Goal: Task Accomplishment & Management: Use online tool/utility

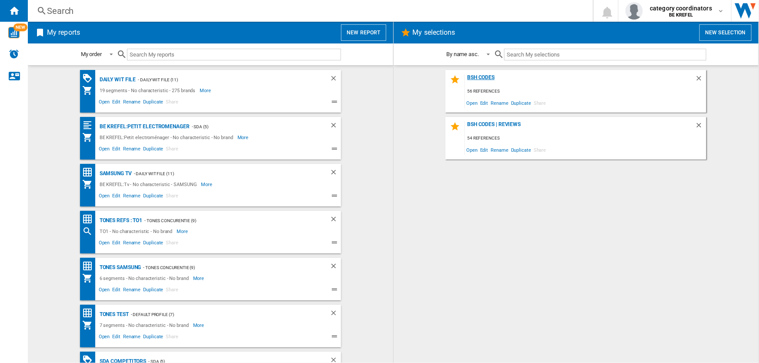
click at [486, 80] on div "BSH Codes" at bounding box center [580, 80] width 230 height 12
click at [387, 27] on div "My reports New report" at bounding box center [210, 33] width 365 height 22
click at [374, 32] on button "New report" at bounding box center [363, 32] width 45 height 17
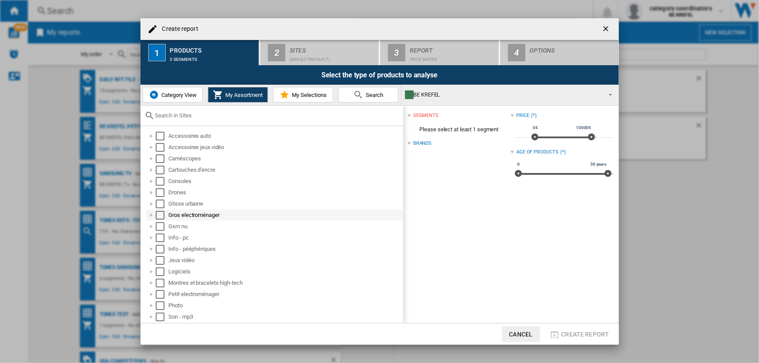
click at [151, 216] on div at bounding box center [151, 215] width 9 height 9
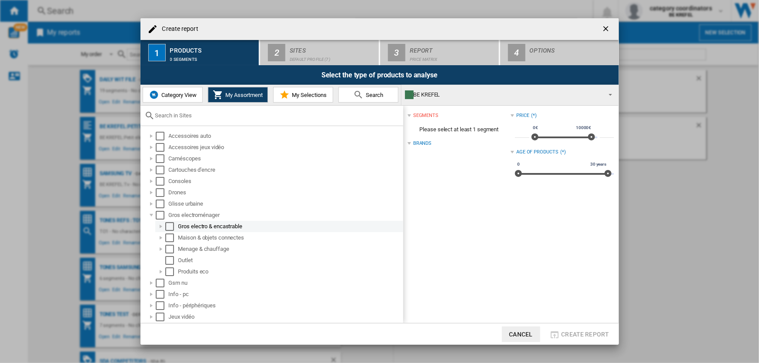
click at [161, 227] on div at bounding box center [161, 226] width 9 height 9
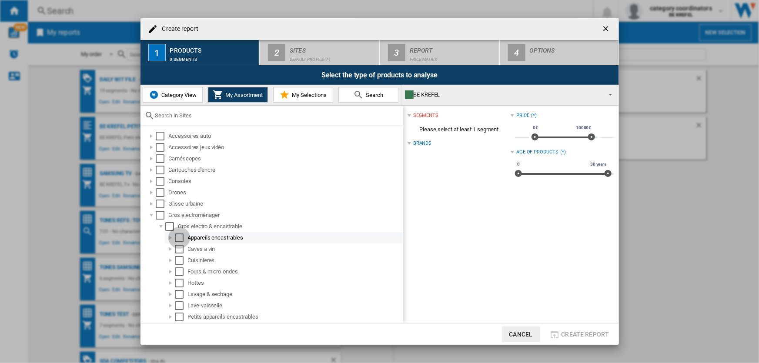
click at [178, 239] on div "Select" at bounding box center [179, 238] width 9 height 9
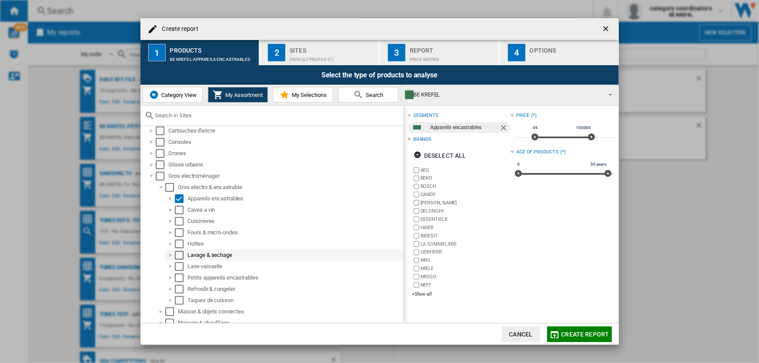
scroll to position [79, 0]
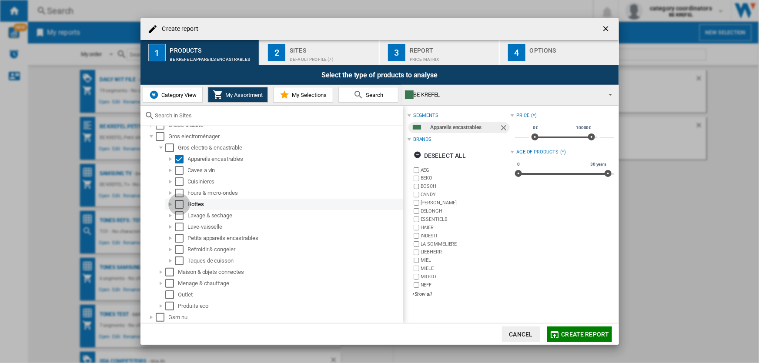
click at [177, 203] on div "Select" at bounding box center [179, 204] width 9 height 9
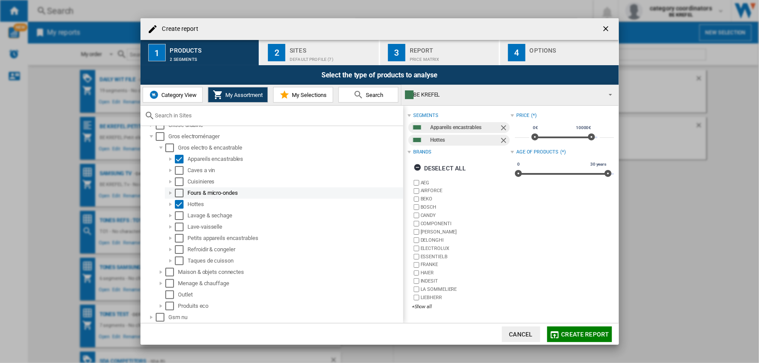
click at [178, 194] on div "Select" at bounding box center [179, 193] width 9 height 9
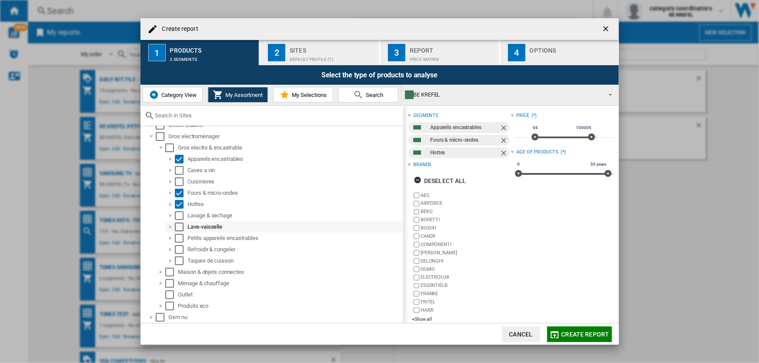
drag, startPoint x: 167, startPoint y: 224, endPoint x: 171, endPoint y: 228, distance: 5.2
click at [168, 224] on div at bounding box center [170, 227] width 9 height 9
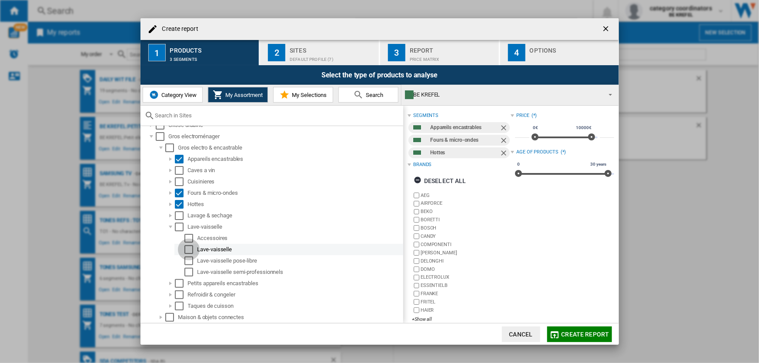
click at [187, 251] on div "Select" at bounding box center [188, 249] width 9 height 9
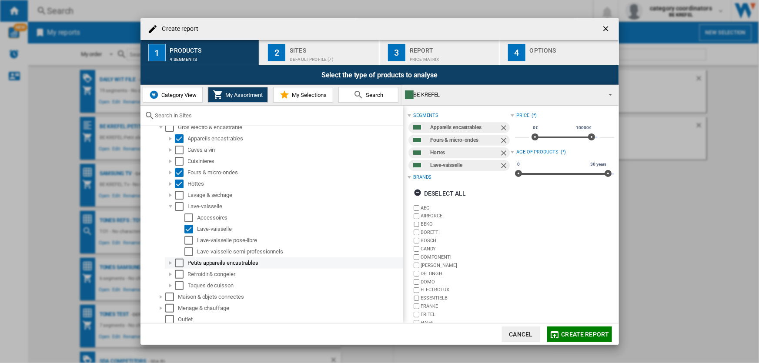
scroll to position [118, 0]
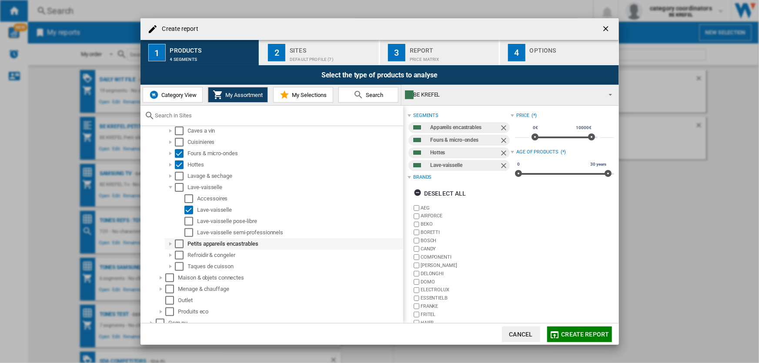
click at [178, 244] on div "Select" at bounding box center [179, 244] width 9 height 9
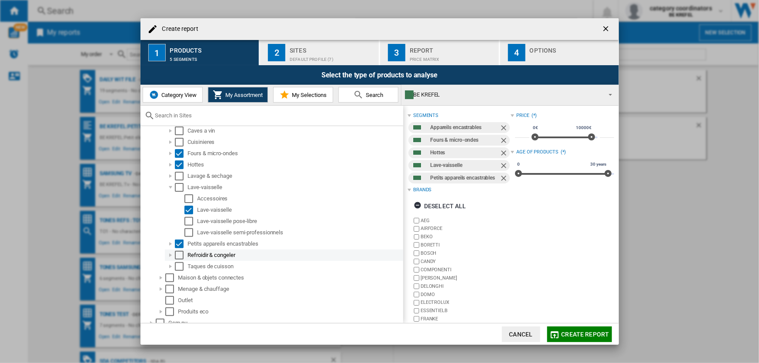
click at [171, 255] on div at bounding box center [170, 255] width 9 height 9
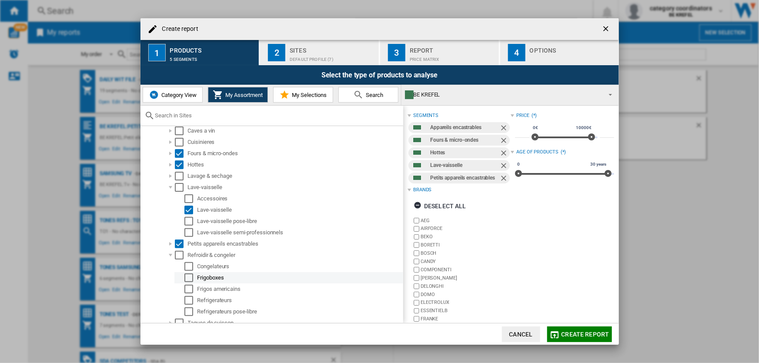
scroll to position [158, 0]
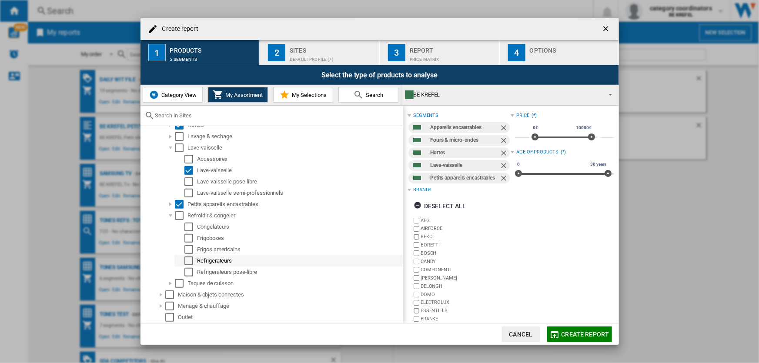
click at [189, 260] on div "Select" at bounding box center [188, 261] width 9 height 9
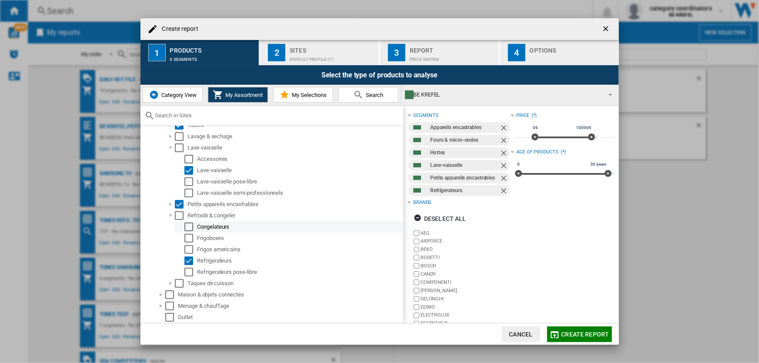
click at [188, 226] on div "Select" at bounding box center [188, 227] width 9 height 9
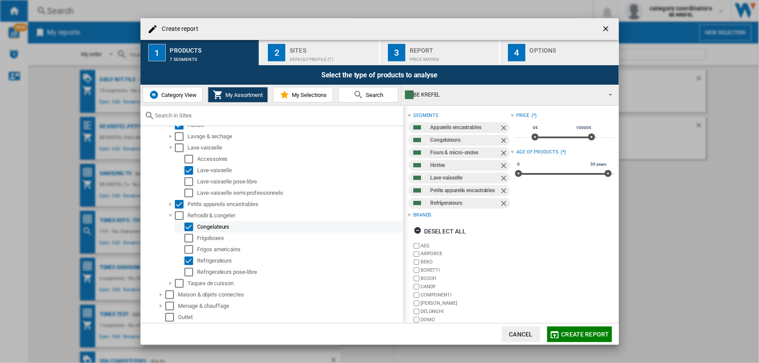
click at [188, 226] on div "Select" at bounding box center [188, 227] width 9 height 9
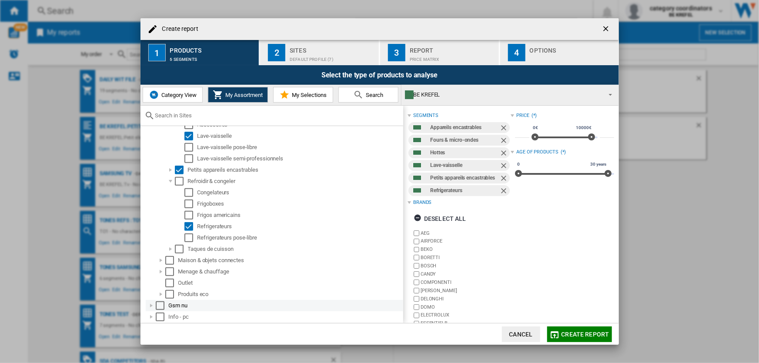
scroll to position [237, 0]
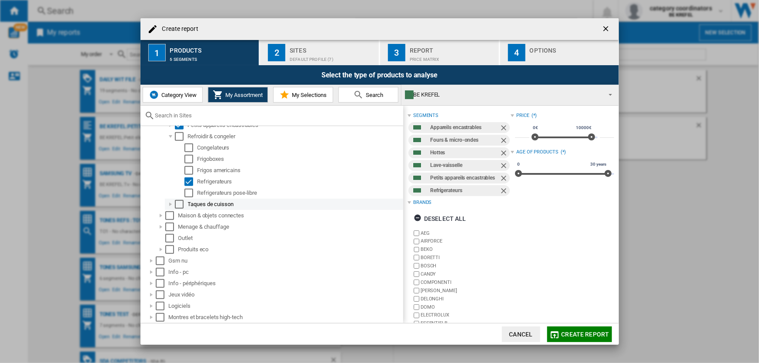
click at [180, 204] on div "Select" at bounding box center [179, 204] width 9 height 9
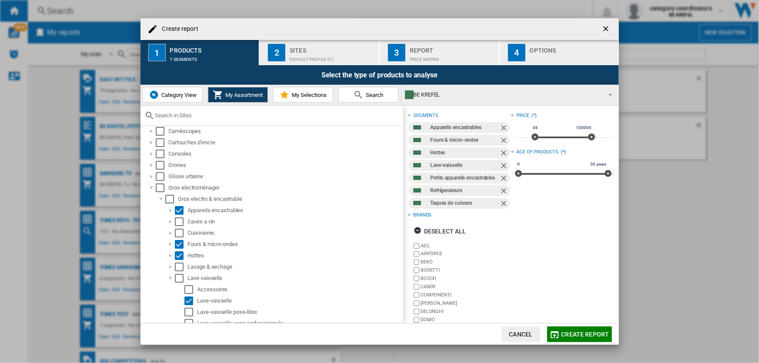
scroll to position [0, 0]
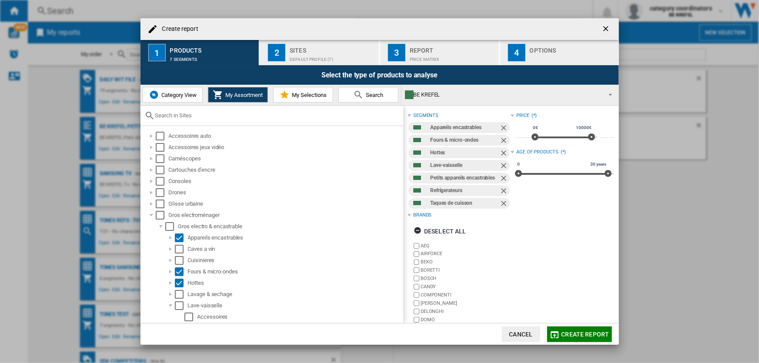
click at [558, 331] on md-icon "button" at bounding box center [555, 335] width 10 height 10
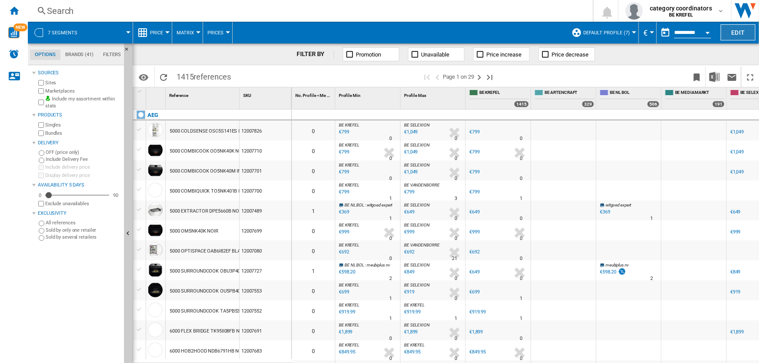
click at [734, 34] on button "Edit" at bounding box center [738, 32] width 35 height 16
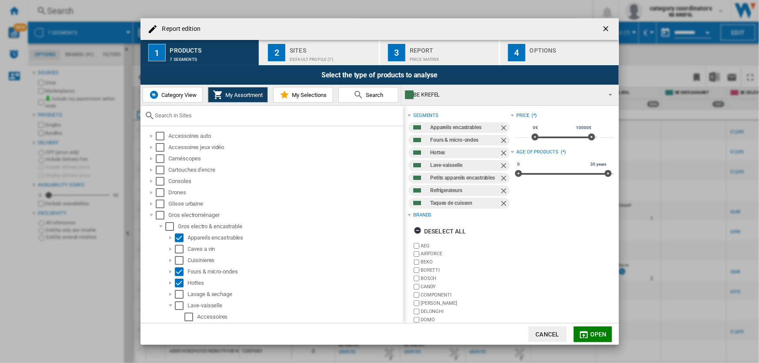
click at [174, 94] on span "Category View" at bounding box center [177, 95] width 37 height 7
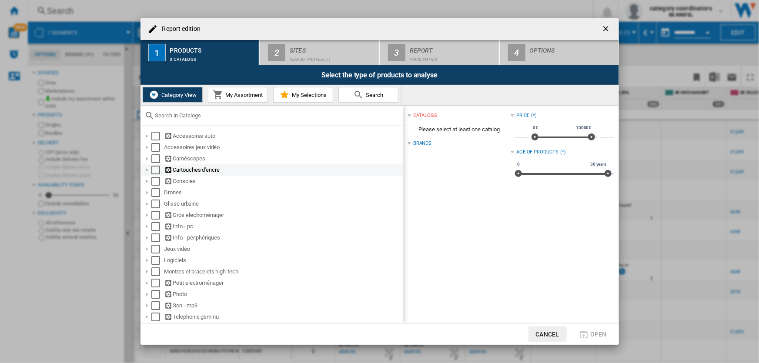
click at [166, 171] on ng-md-icon "Report edition ..." at bounding box center [168, 170] width 9 height 8
click at [231, 98] on span "My Assortment" at bounding box center [244, 95] width 40 height 7
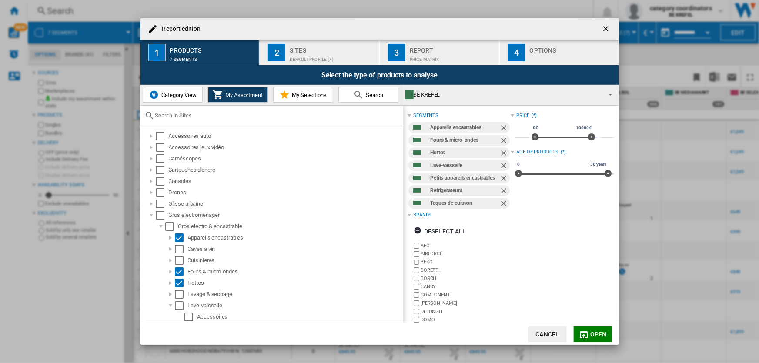
click at [344, 49] on div "Sites" at bounding box center [333, 48] width 86 height 9
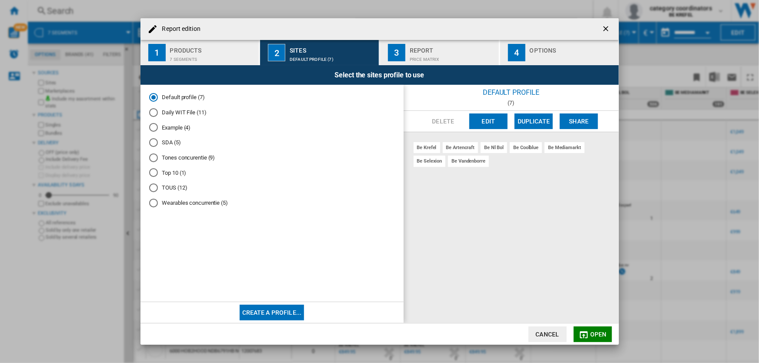
click at [171, 189] on md-radio-button "TOUS (12)" at bounding box center [272, 188] width 246 height 8
click at [423, 59] on div "Price Matrix" at bounding box center [453, 57] width 86 height 9
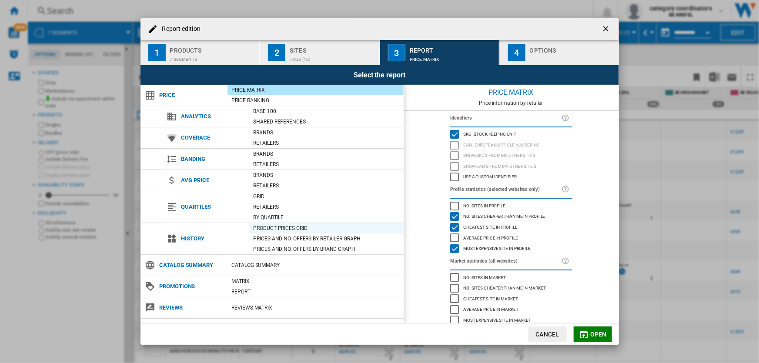
click at [279, 228] on div "Product prices grid" at bounding box center [326, 228] width 154 height 9
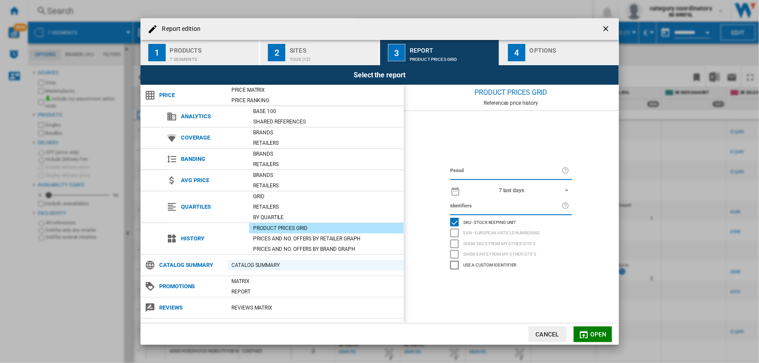
click at [279, 266] on div "Catalog Summary" at bounding box center [316, 265] width 176 height 9
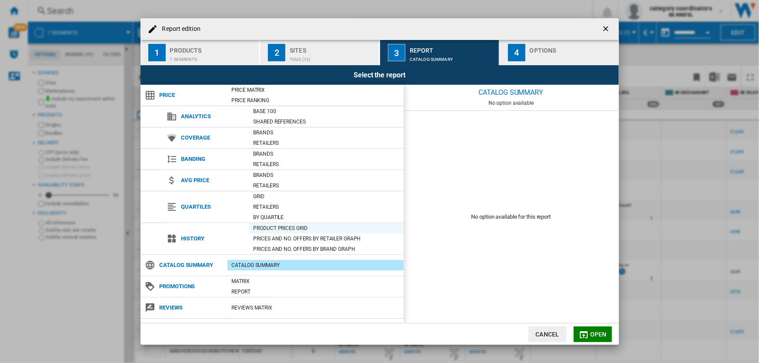
click at [294, 228] on div "Product prices grid" at bounding box center [326, 228] width 154 height 9
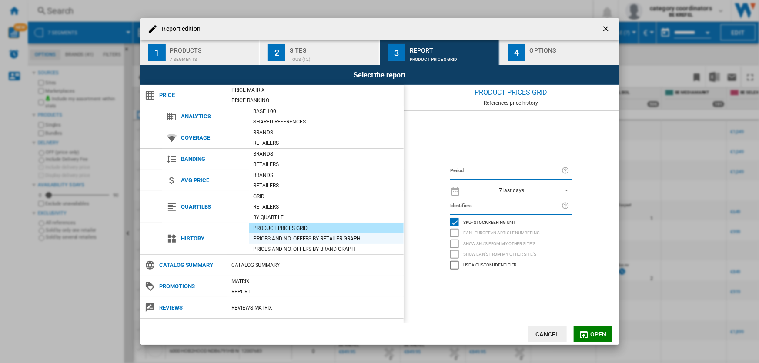
click at [295, 235] on div "Prices and No. offers by retailer graph" at bounding box center [326, 238] width 154 height 9
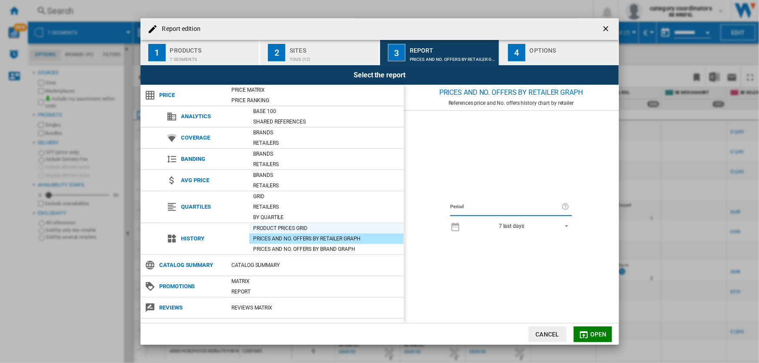
click at [300, 228] on div "Product prices grid" at bounding box center [326, 228] width 154 height 9
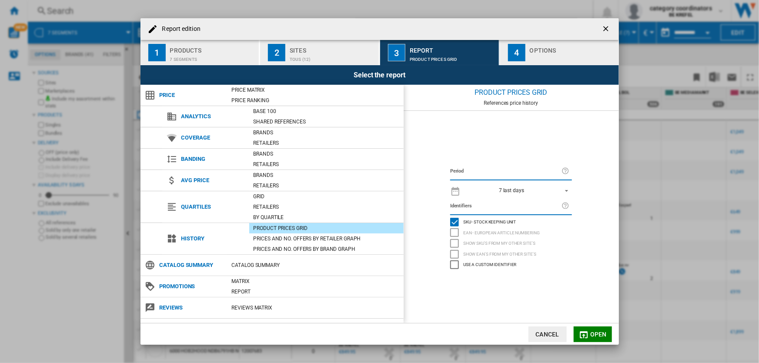
click at [515, 191] on div "7 last days" at bounding box center [511, 191] width 25 height 6
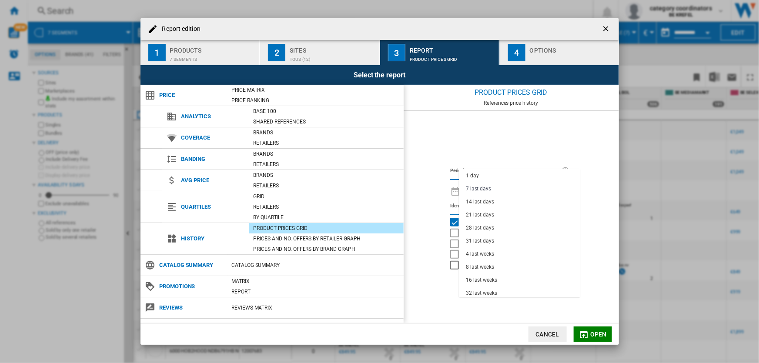
click at [419, 208] on md-backdrop at bounding box center [379, 181] width 759 height 363
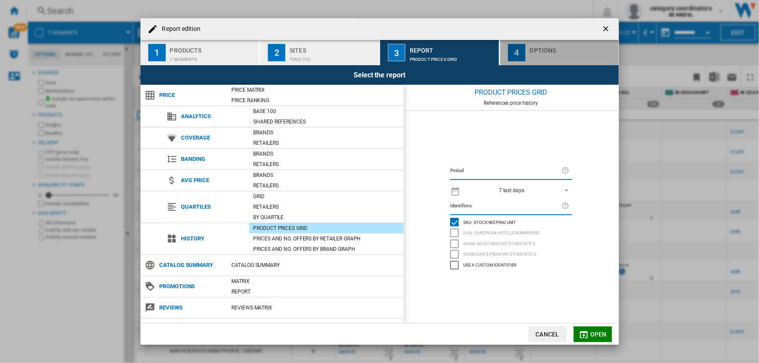
click at [520, 56] on div "4" at bounding box center [516, 52] width 17 height 17
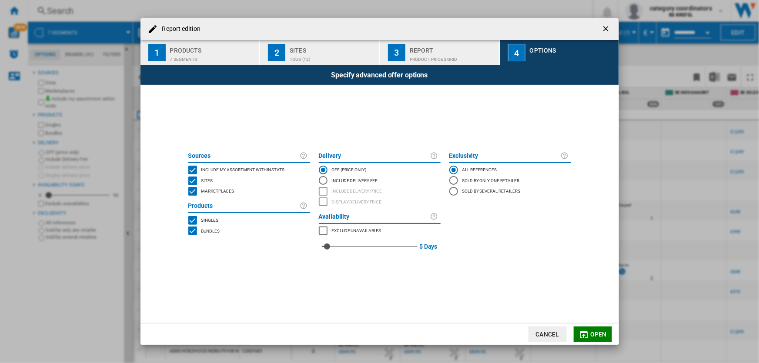
click at [587, 337] on md-icon "Report edition ..." at bounding box center [584, 335] width 10 height 10
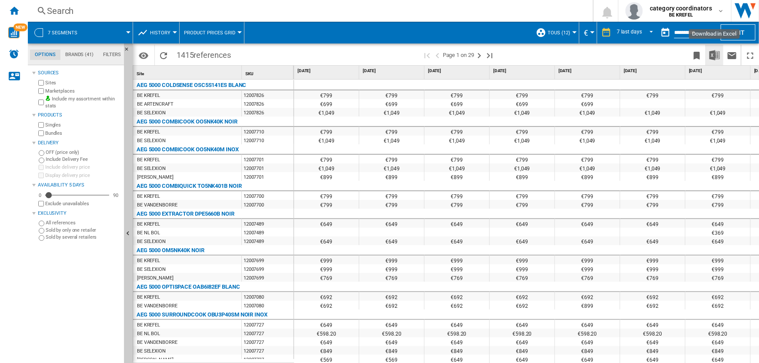
click at [715, 55] on img "Download in Excel" at bounding box center [715, 55] width 10 height 10
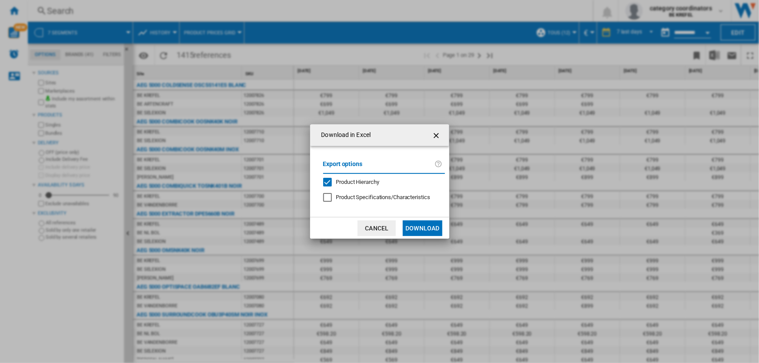
click at [425, 229] on button "Download" at bounding box center [422, 229] width 39 height 16
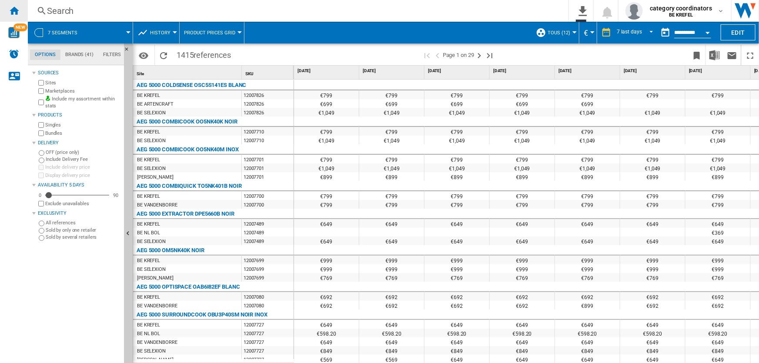
click at [2, 14] on div "Home" at bounding box center [14, 11] width 28 height 22
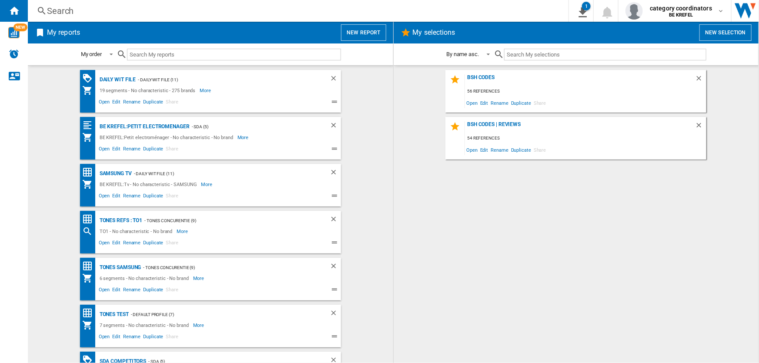
drag, startPoint x: 752, startPoint y: 85, endPoint x: 747, endPoint y: 84, distance: 5.4
click at [752, 85] on md-content "BSH Codes 56 references Open Edit Rename Duplicate Share BSH codes | Reviews 54…" at bounding box center [576, 214] width 365 height 298
click at [714, 37] on button "New selection" at bounding box center [726, 32] width 52 height 17
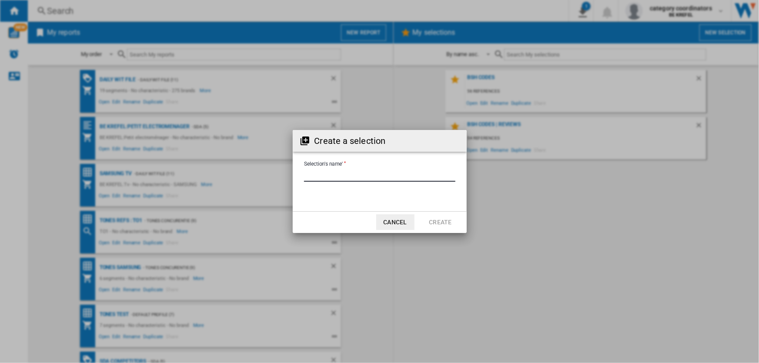
click at [359, 180] on input "Selection's name'" at bounding box center [379, 175] width 151 height 13
type input "***"
click at [441, 224] on button "Create" at bounding box center [441, 222] width 38 height 16
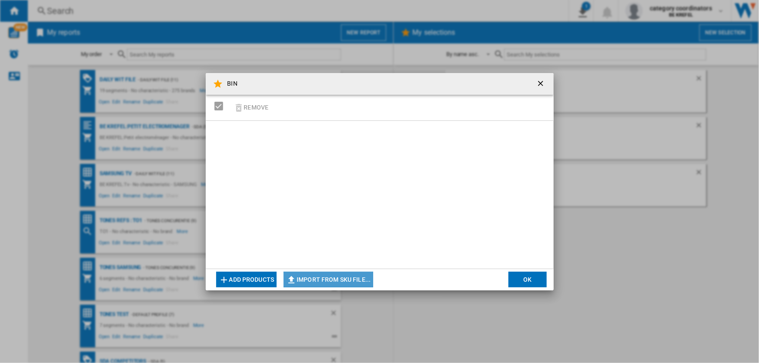
click at [318, 281] on button "Import from SKU file..." at bounding box center [329, 280] width 90 height 16
type input "**********"
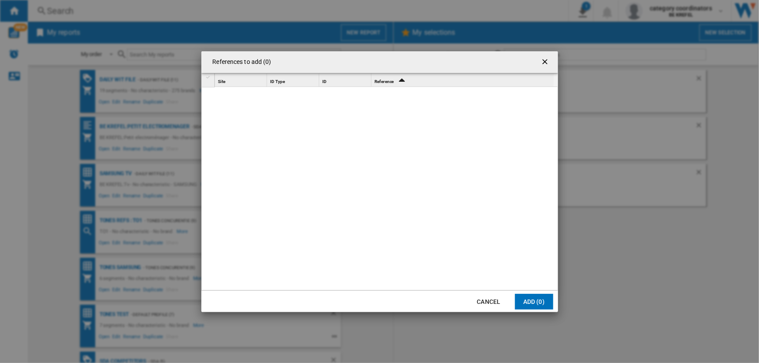
click at [540, 301] on button "Add (0)" at bounding box center [534, 302] width 38 height 16
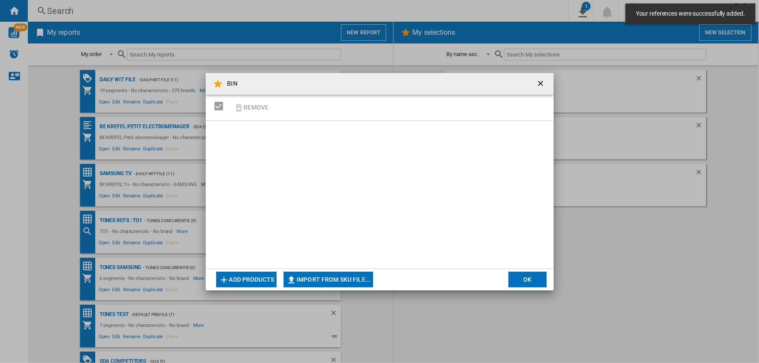
click at [243, 282] on button "Add products" at bounding box center [246, 280] width 61 height 16
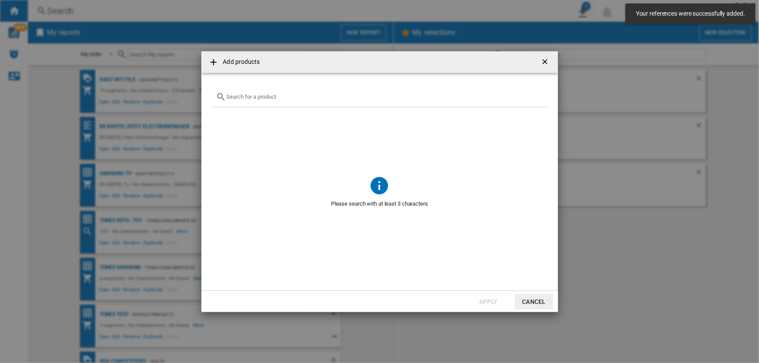
click at [256, 99] on input "text" at bounding box center [385, 97] width 317 height 7
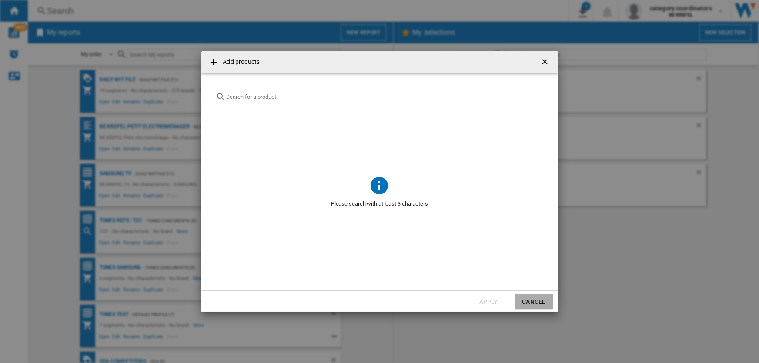
click at [537, 301] on button "Cancel" at bounding box center [534, 302] width 38 height 16
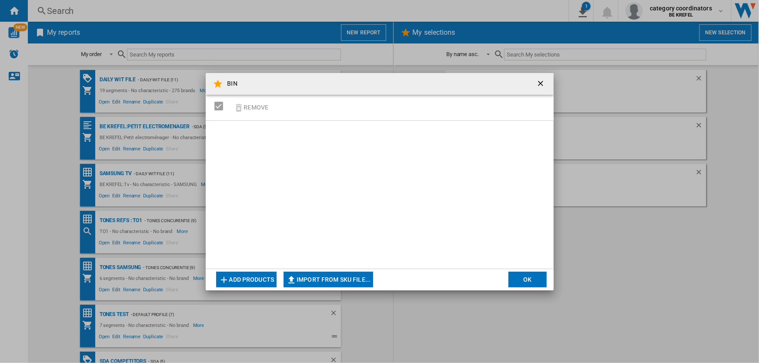
click at [339, 278] on button "Import from SKU file..." at bounding box center [329, 280] width 90 height 16
click at [523, 282] on button "OK" at bounding box center [528, 280] width 38 height 16
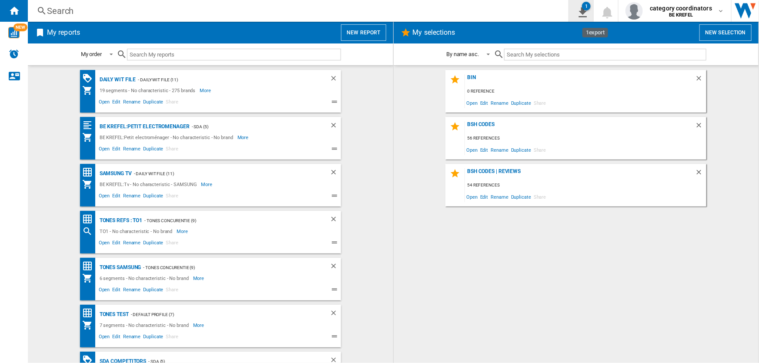
click at [586, 13] on ng-md-icon "1\a export" at bounding box center [581, 11] width 10 height 11
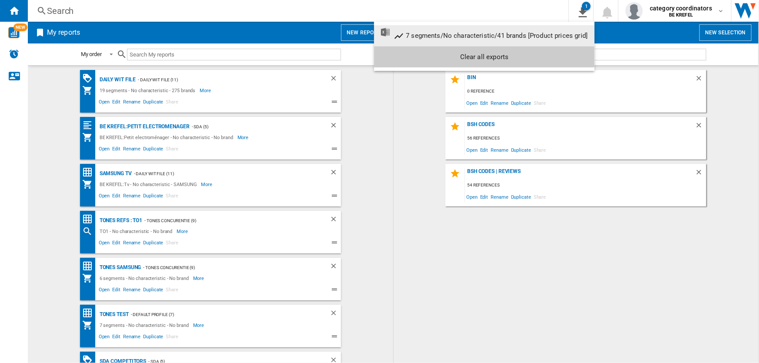
click at [496, 7] on md-backdrop at bounding box center [379, 181] width 759 height 363
